Goal: Task Accomplishment & Management: Manage account settings

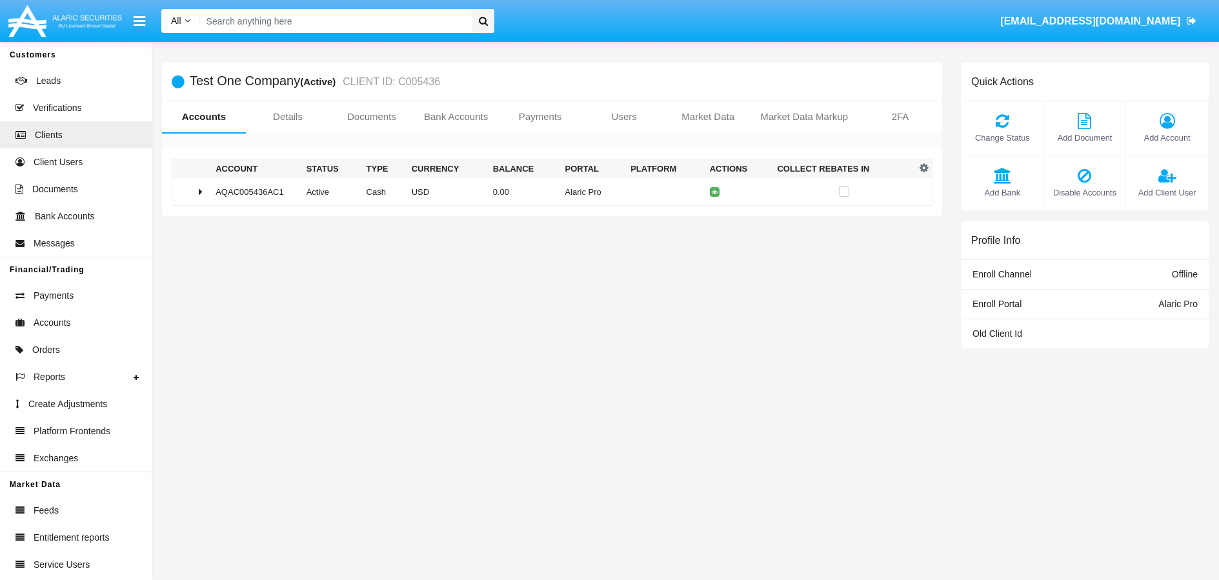
click at [541, 121] on link "Payments" at bounding box center [540, 116] width 84 height 31
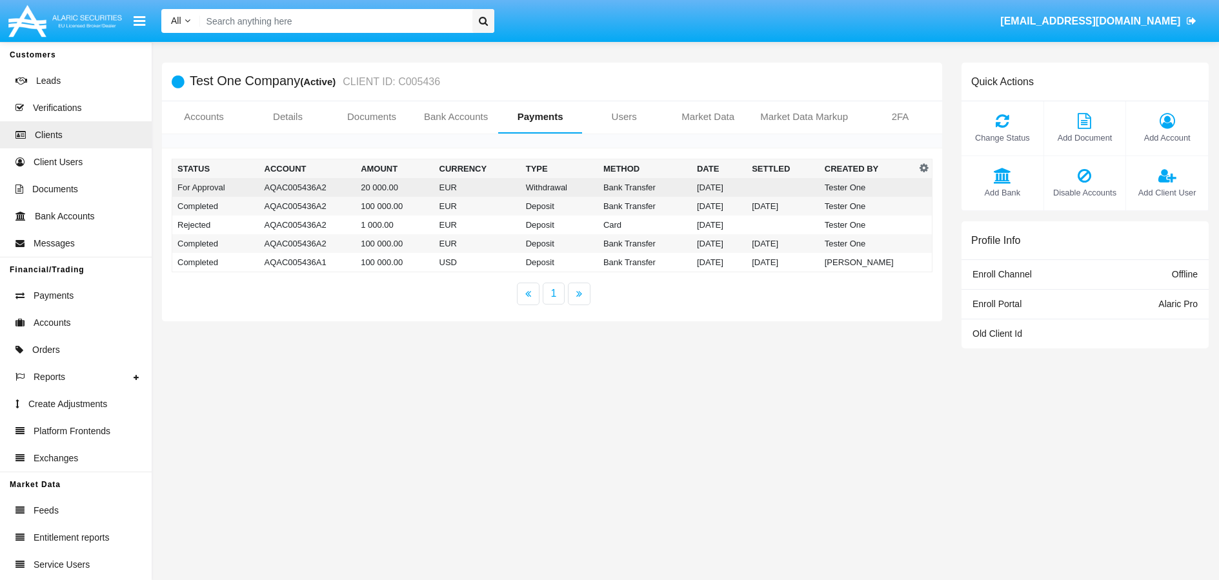
click at [546, 185] on td "Withdrawal" at bounding box center [559, 187] width 77 height 19
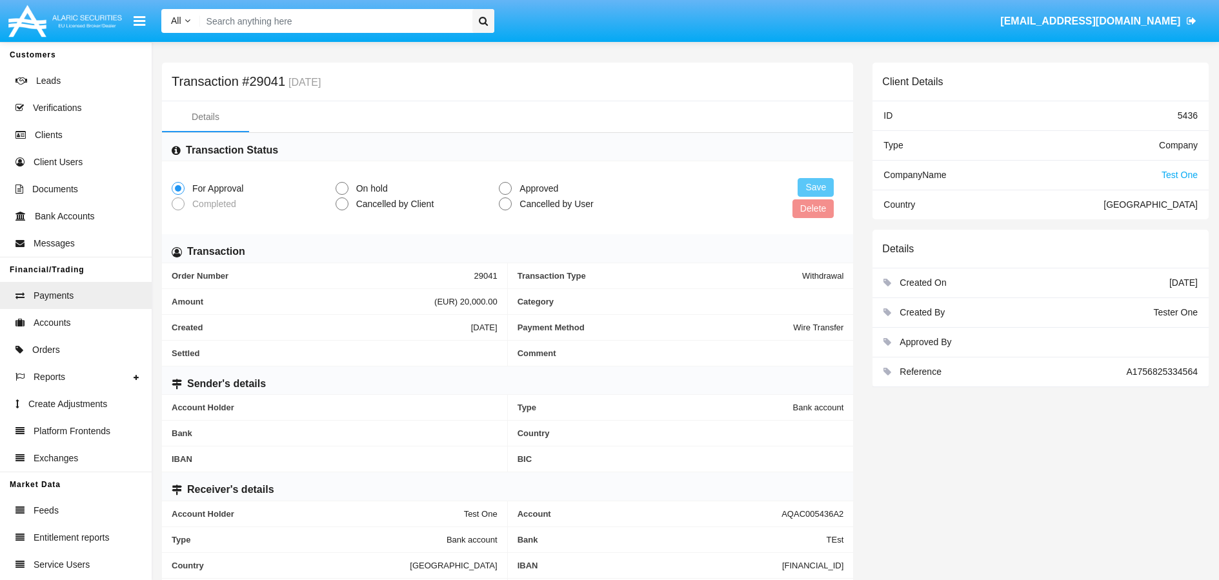
drag, startPoint x: 505, startPoint y: 185, endPoint x: 547, endPoint y: 188, distance: 42.0
click at [506, 185] on span at bounding box center [505, 188] width 13 height 13
click at [505, 195] on input "Approved" at bounding box center [505, 195] width 1 height 1
radio input "true"
click at [811, 190] on button "Save" at bounding box center [816, 187] width 36 height 19
